Goal: Task Accomplishment & Management: Manage account settings

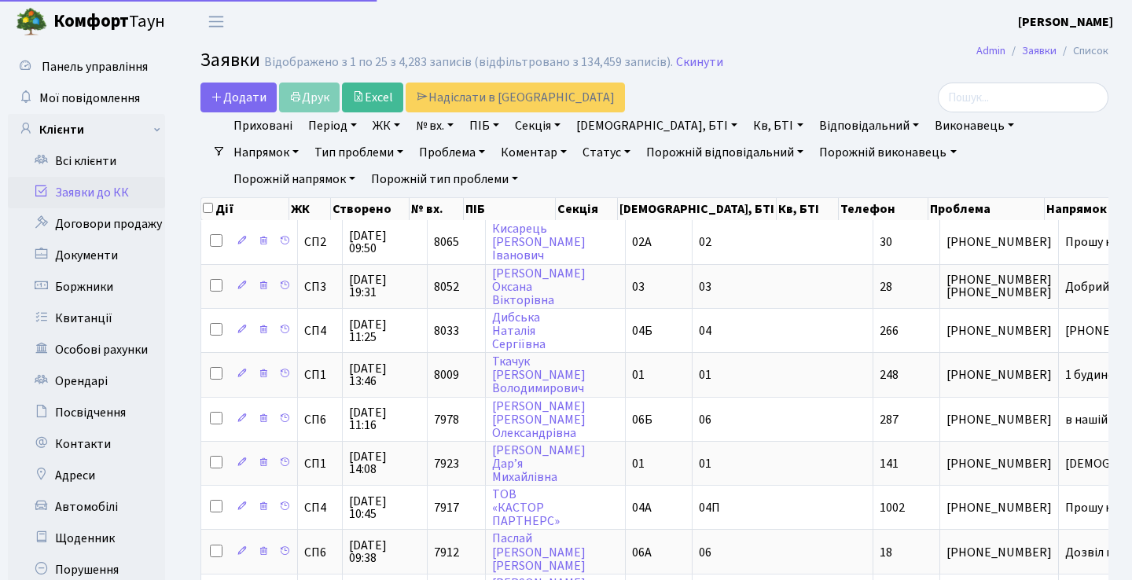
select select "25"
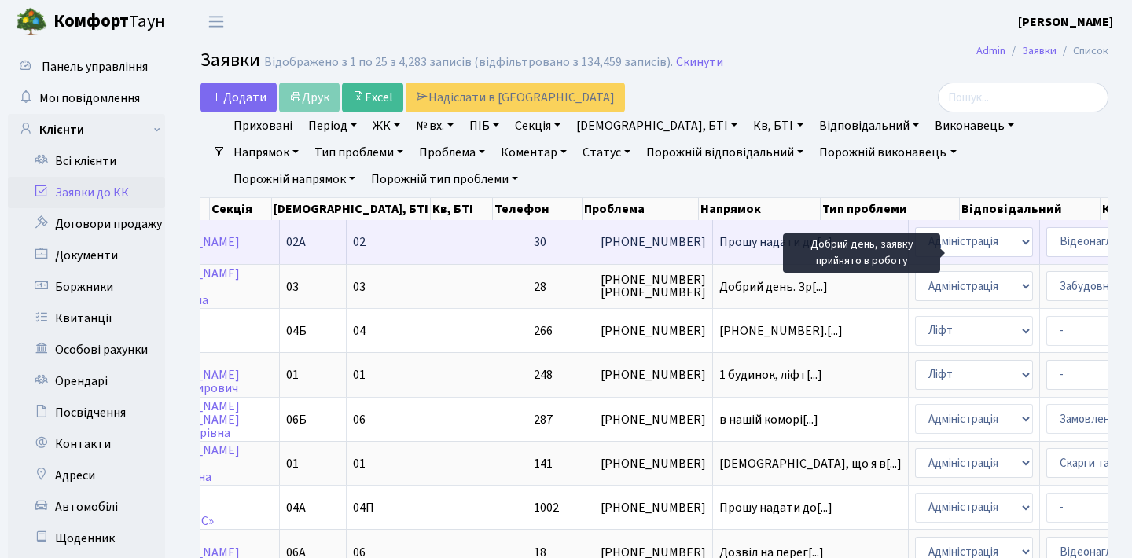
scroll to position [0, 346]
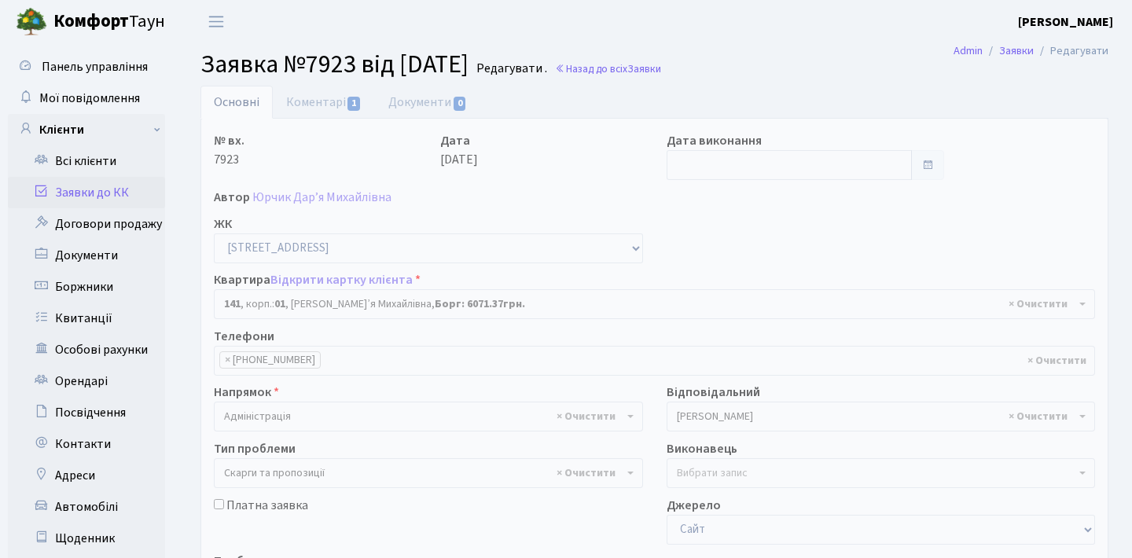
select select "20066"
select select "55"
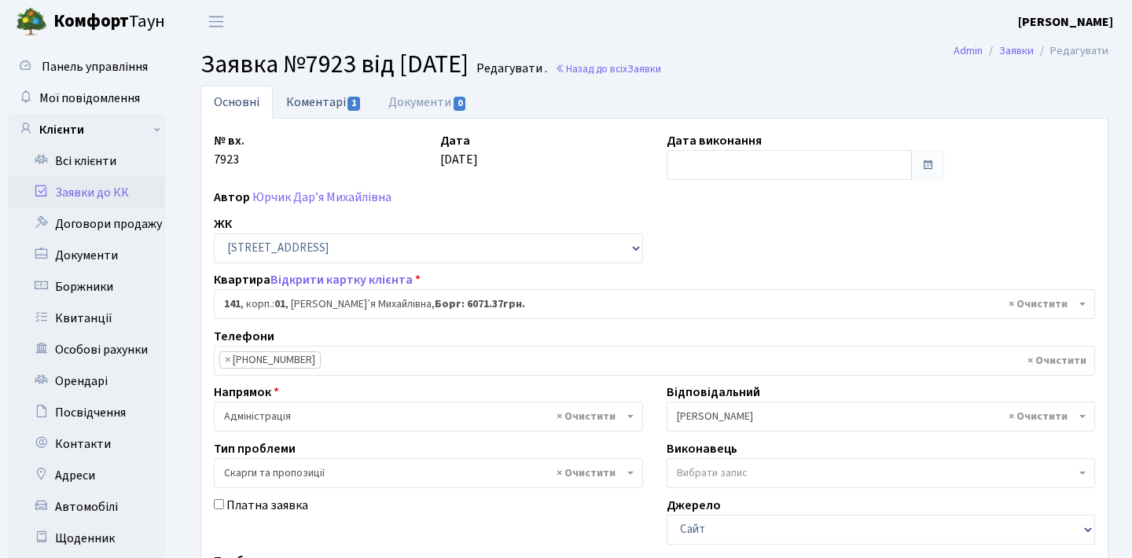
click at [363, 112] on link "Коментарі 1" at bounding box center [324, 102] width 102 height 32
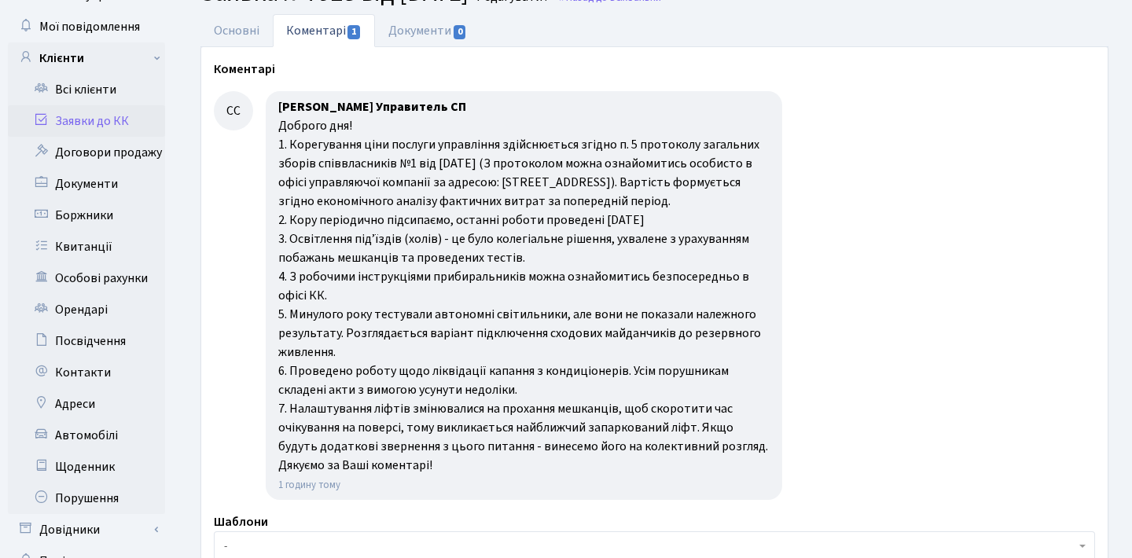
scroll to position [74, 0]
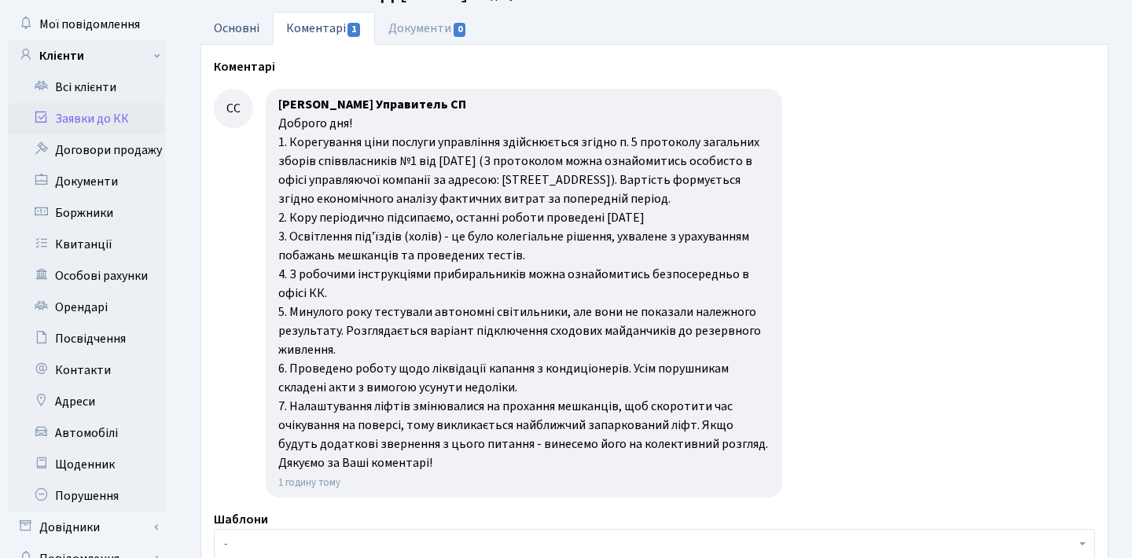
click at [248, 28] on link "Основні" at bounding box center [237, 28] width 72 height 32
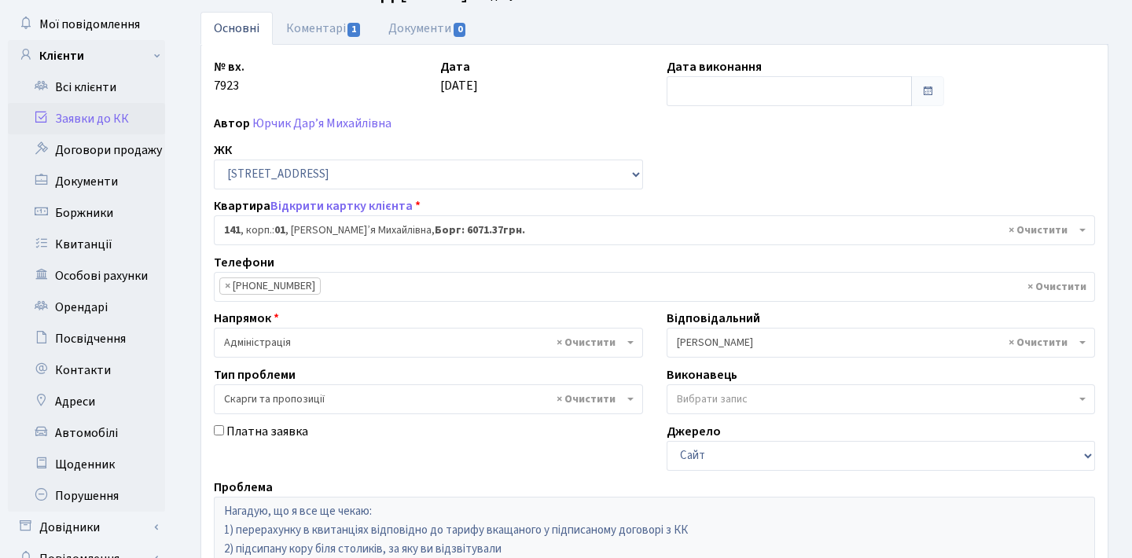
click at [118, 120] on link "Заявки до КК" at bounding box center [86, 118] width 157 height 31
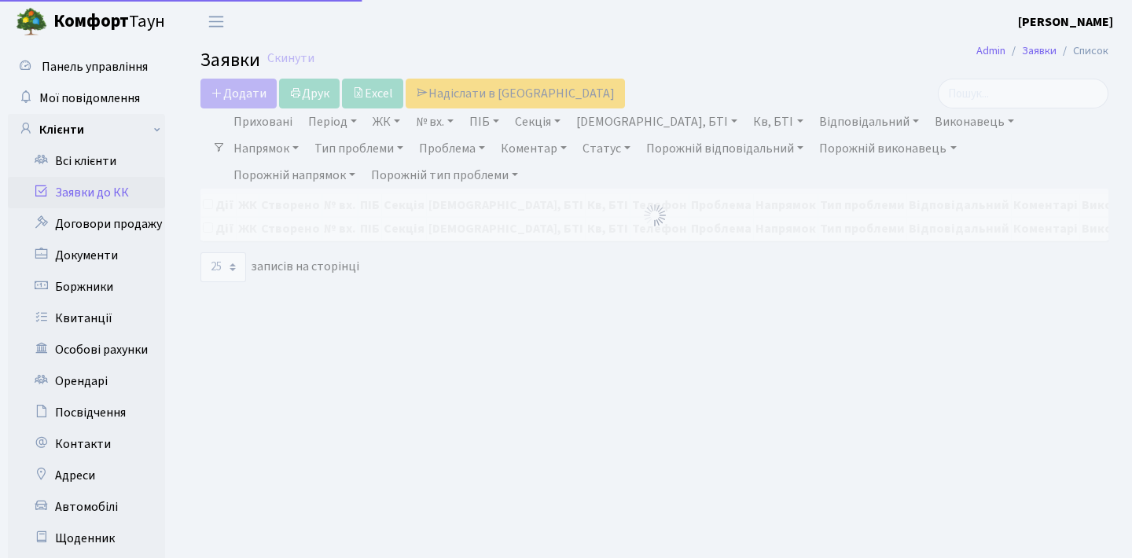
select select "25"
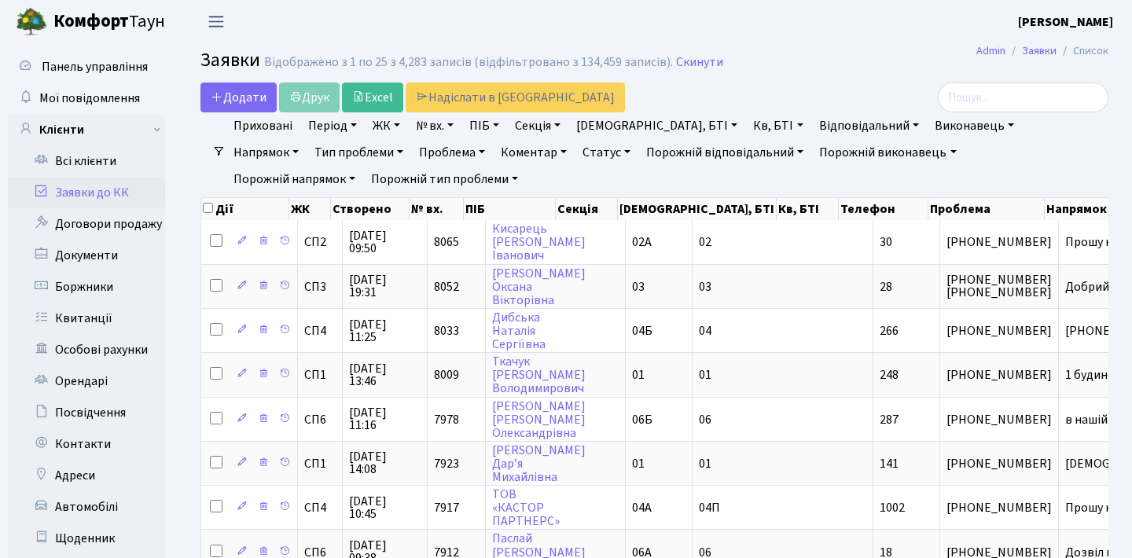
click at [226, 24] on span "Переключити навігацію" at bounding box center [216, 22] width 24 height 18
